Goal: Task Accomplishment & Management: Use online tool/utility

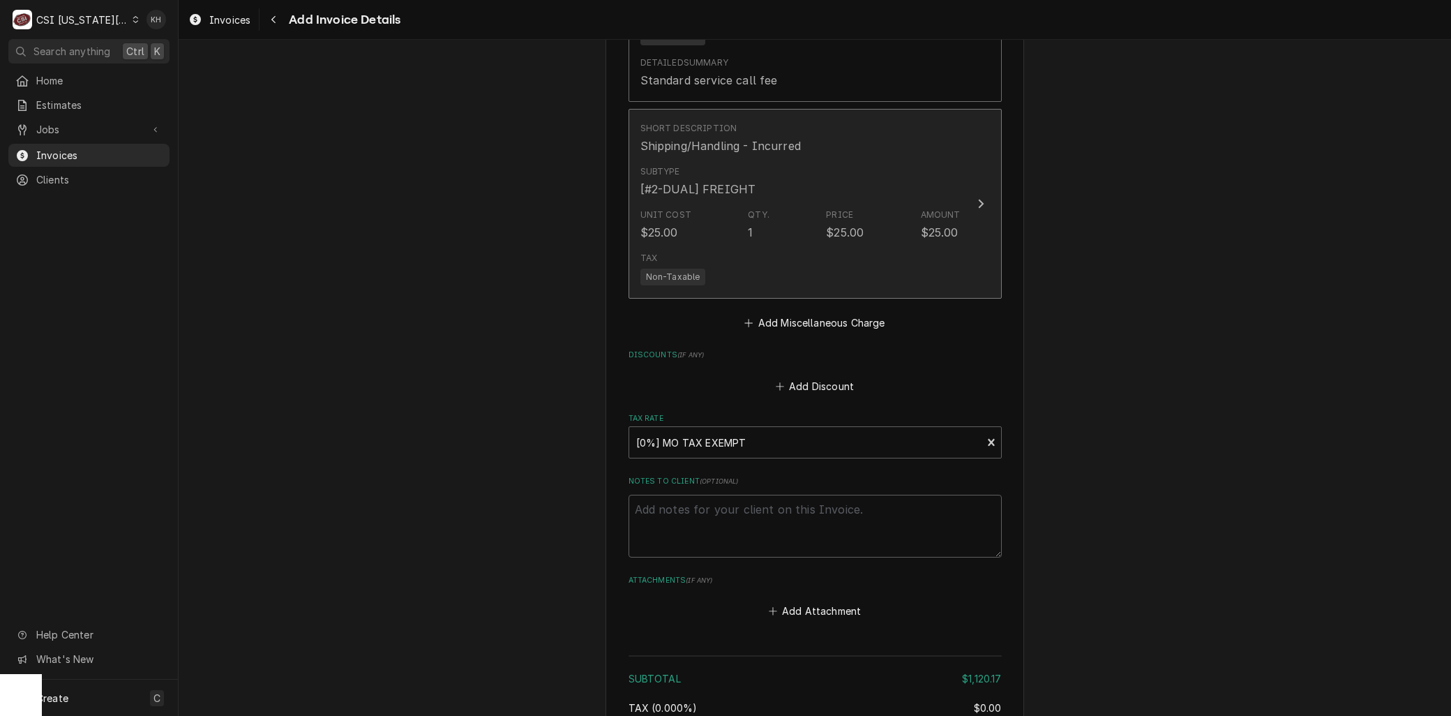
scroll to position [2634, 0]
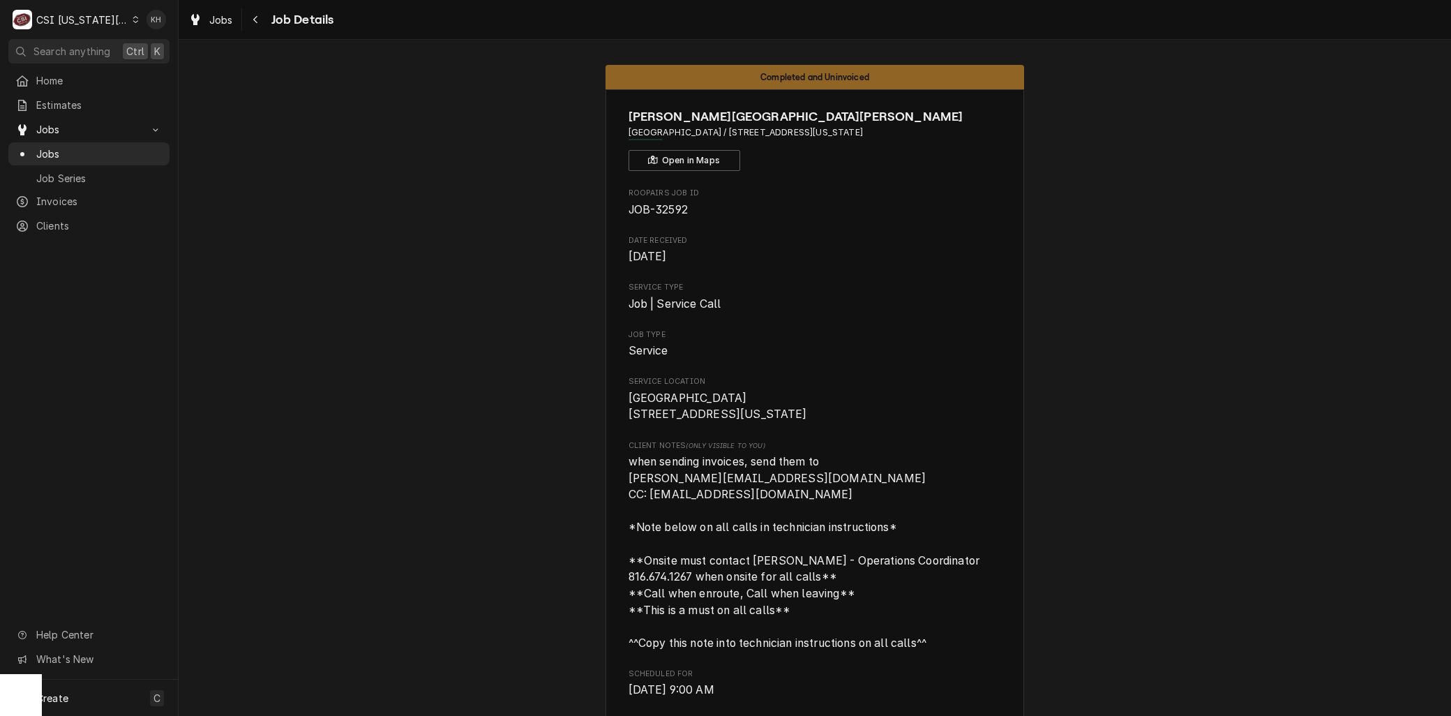
scroll to position [3453, 0]
